Goal: Task Accomplishment & Management: Use online tool/utility

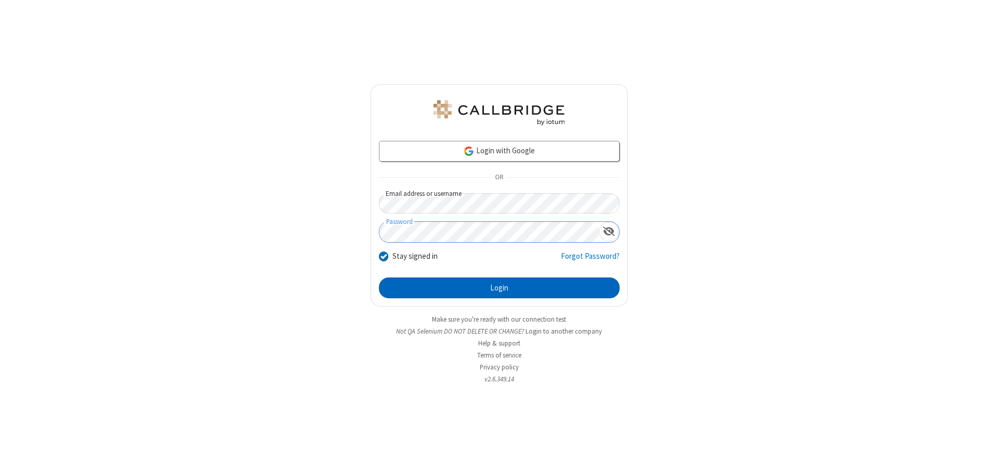
click at [499, 288] on button "Login" at bounding box center [499, 287] width 241 height 21
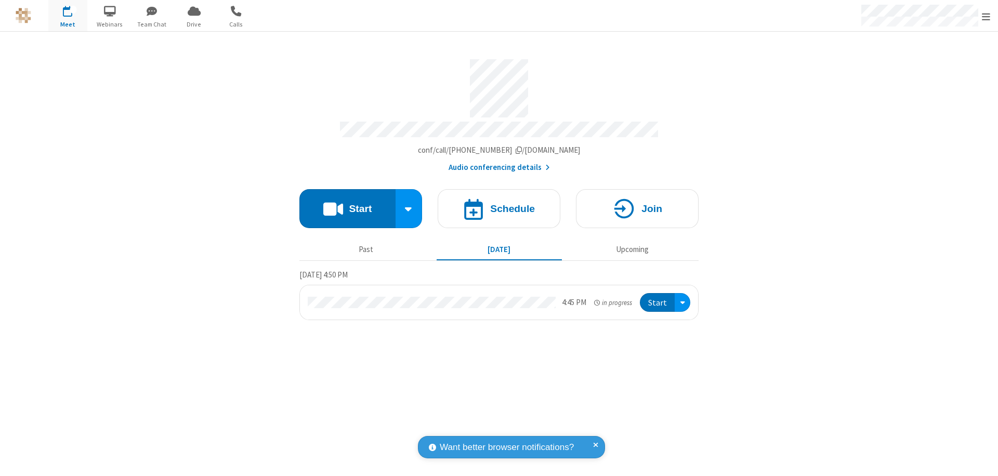
click at [347, 204] on button "Start" at bounding box center [347, 208] width 96 height 39
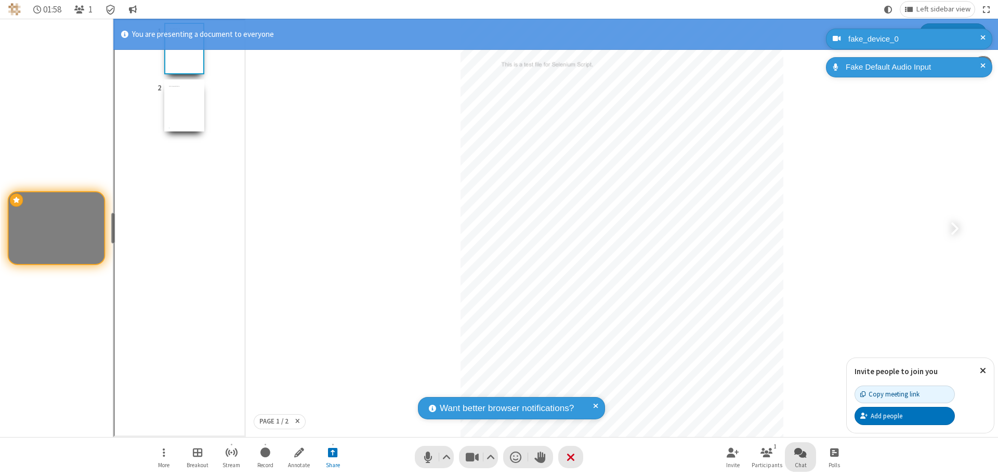
click at [800, 452] on span "Open chat" at bounding box center [800, 452] width 12 height 13
